Goal: Book appointment/travel/reservation

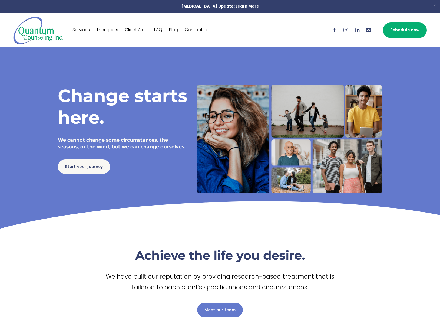
click at [112, 32] on link "Therapists" at bounding box center [107, 30] width 22 height 9
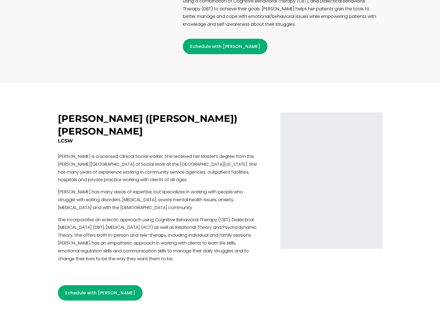
scroll to position [876, 0]
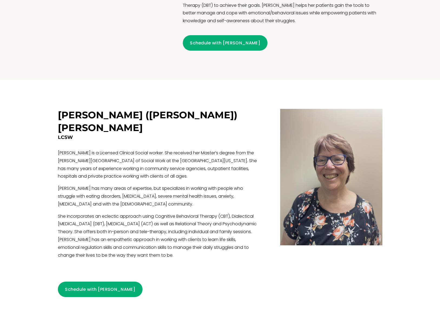
click at [92, 282] on link "Schedule with [PERSON_NAME]" at bounding box center [100, 289] width 85 height 15
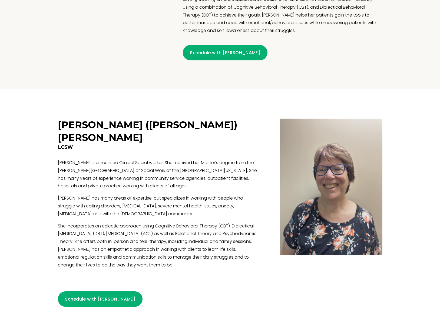
scroll to position [870, 0]
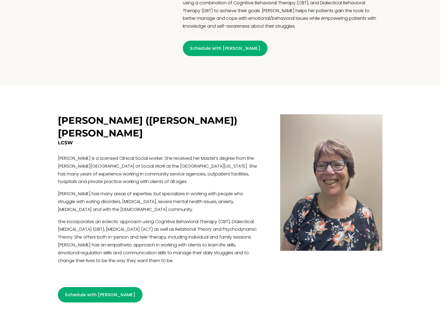
click at [99, 287] on link "Schedule with Kate" at bounding box center [100, 294] width 85 height 15
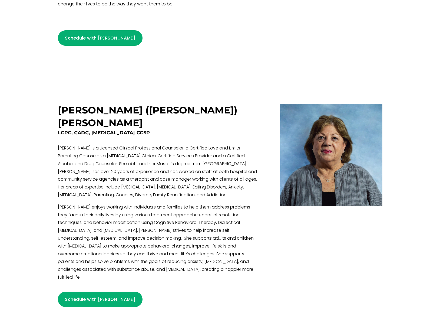
scroll to position [1127, 0]
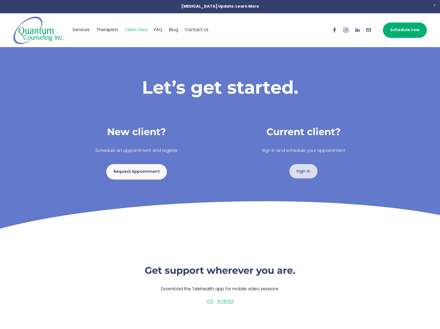
click at [298, 168] on link "Sign In" at bounding box center [304, 171] width 28 height 14
